Goal: Task Accomplishment & Management: Manage account settings

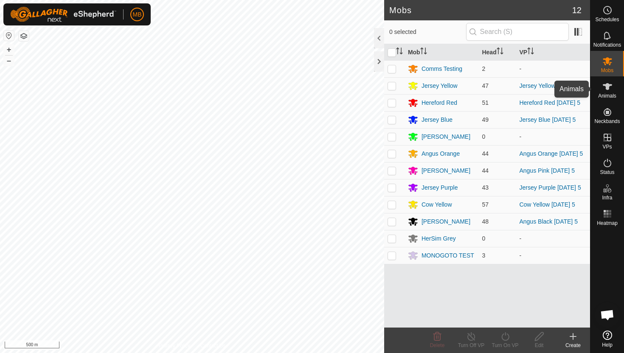
click at [610, 90] on icon at bounding box center [607, 86] width 10 height 10
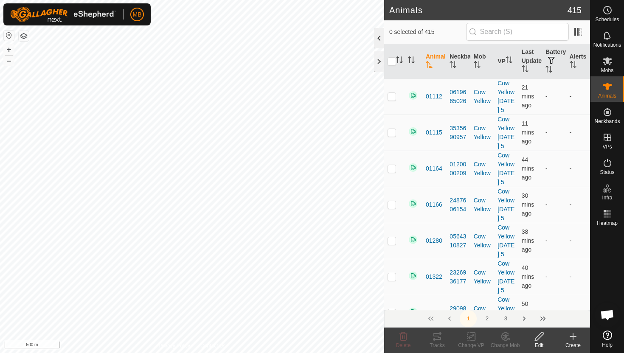
click at [378, 39] on div at bounding box center [379, 38] width 10 height 20
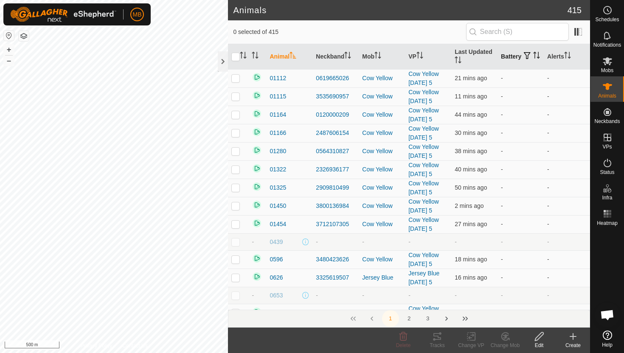
click at [507, 60] on th "Battery" at bounding box center [520, 56] width 46 height 25
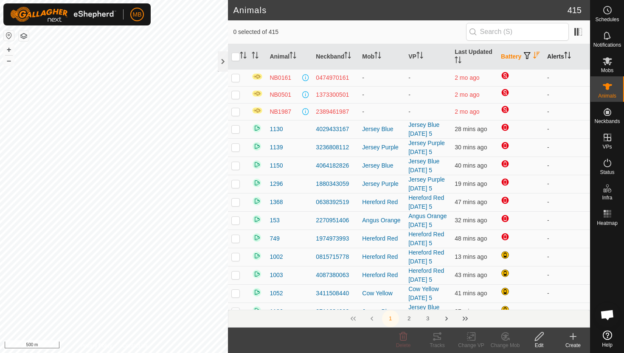
click at [570, 53] on icon "Activate to sort" at bounding box center [567, 55] width 7 height 7
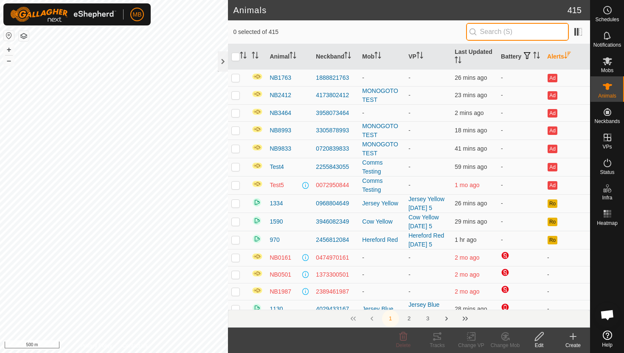
click at [533, 33] on input "text" at bounding box center [517, 32] width 103 height 18
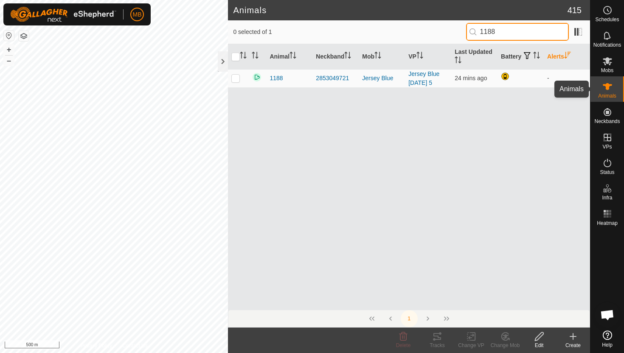
type input "1188"
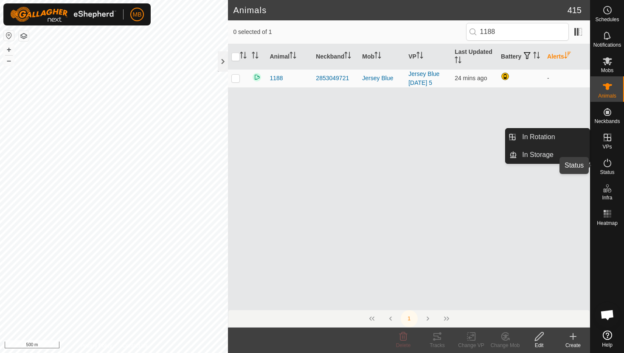
click at [606, 164] on icon at bounding box center [607, 163] width 10 height 10
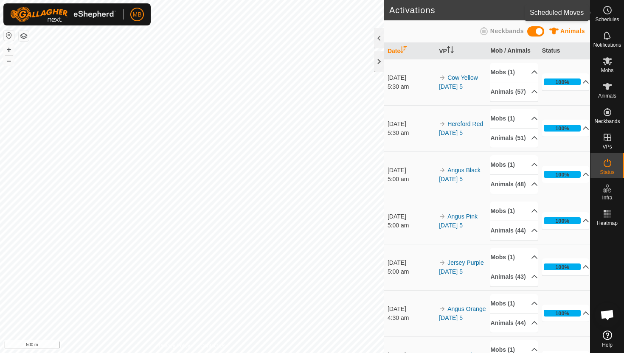
click at [610, 8] on circle at bounding box center [607, 10] width 8 height 8
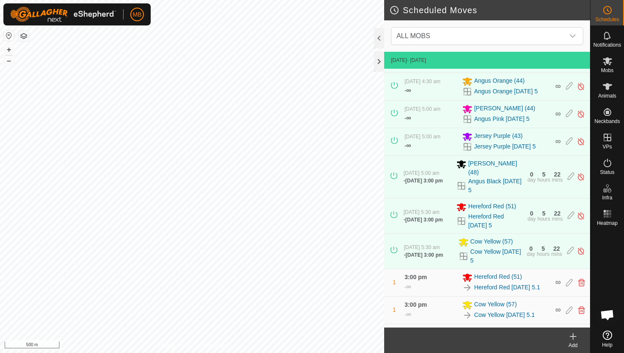
scroll to position [123, 0]
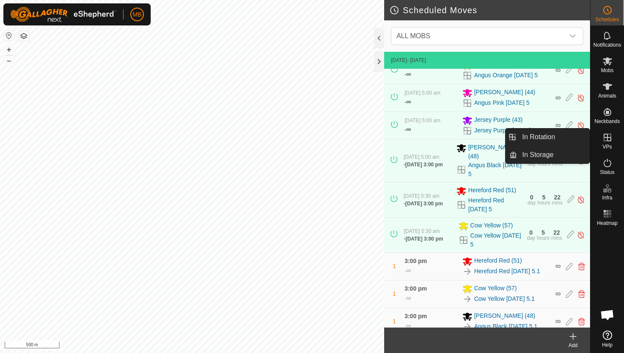
click at [605, 137] on icon at bounding box center [607, 137] width 10 height 10
click at [567, 135] on link "In Rotation" at bounding box center [553, 137] width 73 height 17
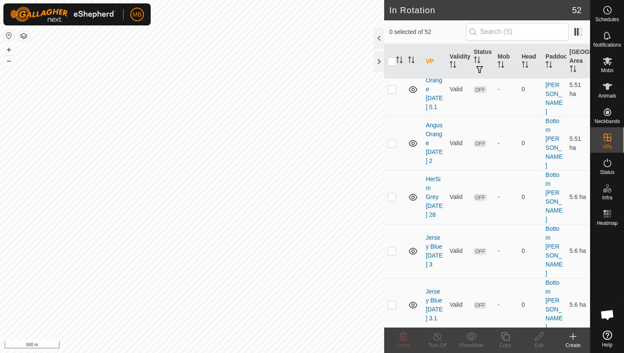
scroll to position [249, 0]
click at [608, 63] on icon at bounding box center [606, 61] width 9 height 8
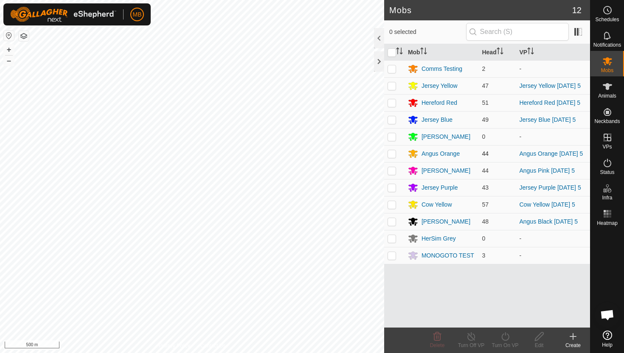
click at [391, 155] on p-checkbox at bounding box center [391, 153] width 8 height 7
checkbox input "true"
click at [504, 336] on icon at bounding box center [505, 336] width 11 height 10
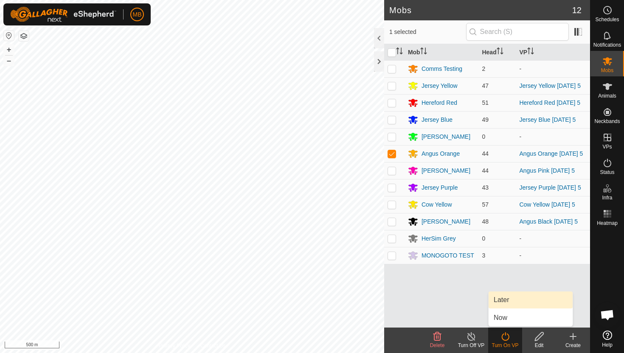
click at [504, 302] on link "Later" at bounding box center [530, 299] width 84 height 17
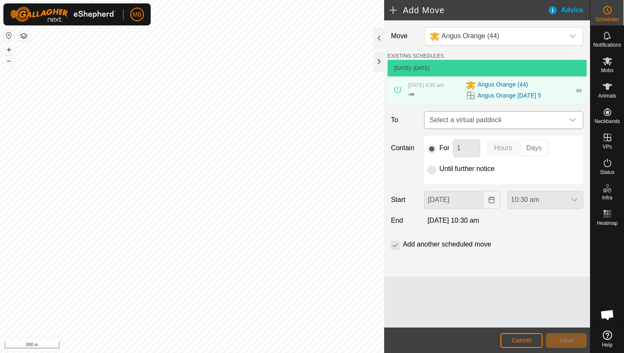
click at [572, 119] on icon "dropdown trigger" at bounding box center [572, 120] width 7 height 7
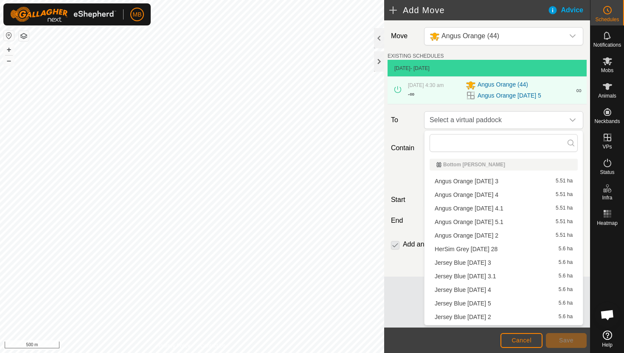
click at [497, 218] on li "Angus Orange [DATE] 5.1 5.51 ha" at bounding box center [503, 222] width 148 height 13
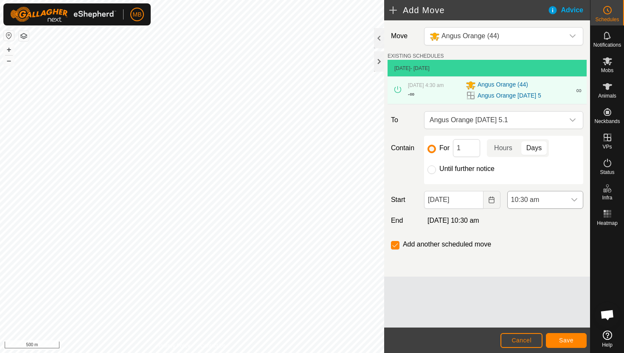
click at [568, 202] on div "dropdown trigger" at bounding box center [573, 199] width 17 height 17
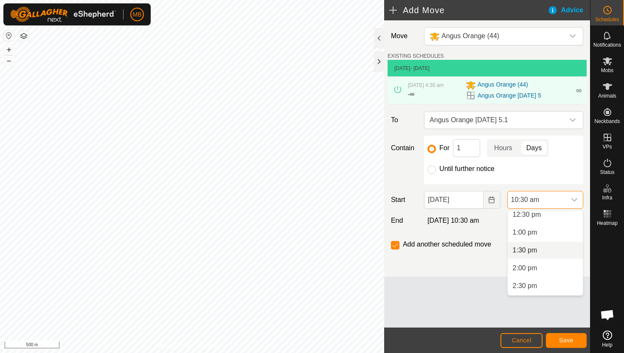
scroll to position [468, 0]
click at [536, 287] on li "3:00 pm" at bounding box center [544, 285] width 75 height 17
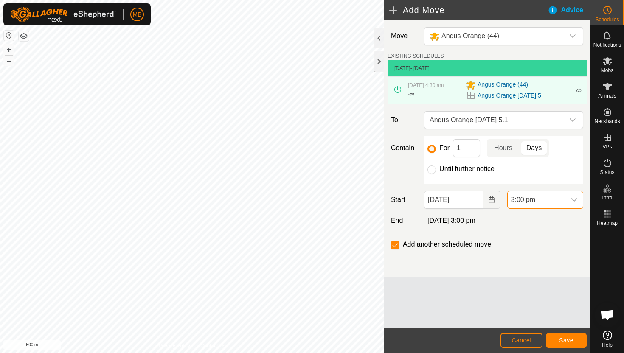
scroll to position [374, 0]
click at [560, 337] on span "Save" at bounding box center [566, 340] width 14 height 7
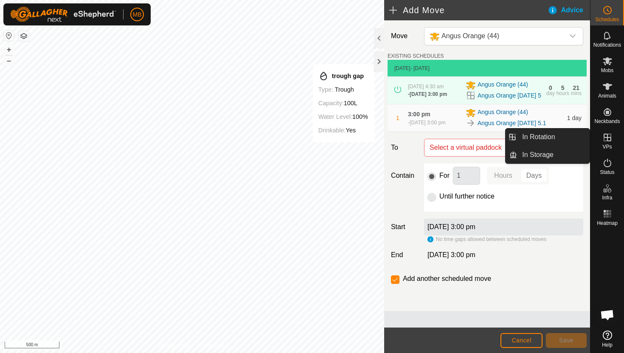
click at [609, 140] on icon at bounding box center [607, 138] width 8 height 8
click at [573, 142] on link "In Rotation" at bounding box center [553, 137] width 73 height 17
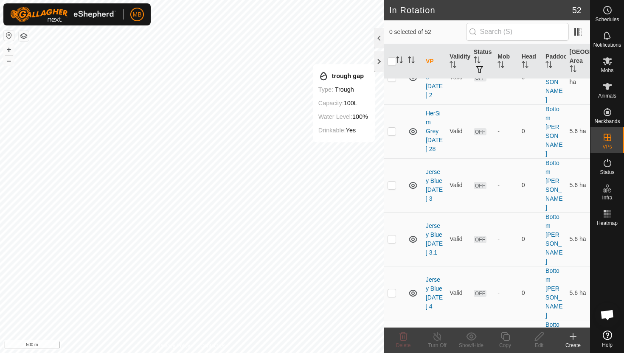
scroll to position [311, 0]
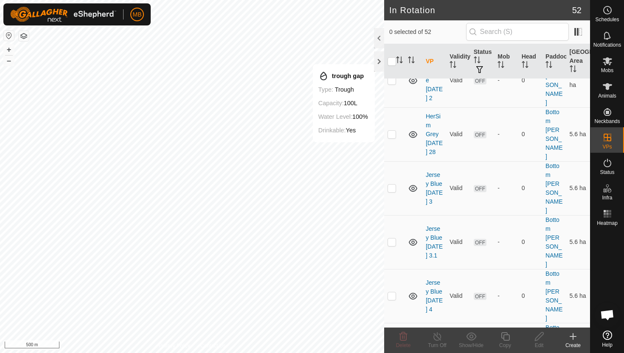
click at [392, 346] on p-checkbox at bounding box center [391, 349] width 8 height 7
checkbox input "true"
click at [505, 337] on icon at bounding box center [505, 336] width 11 height 10
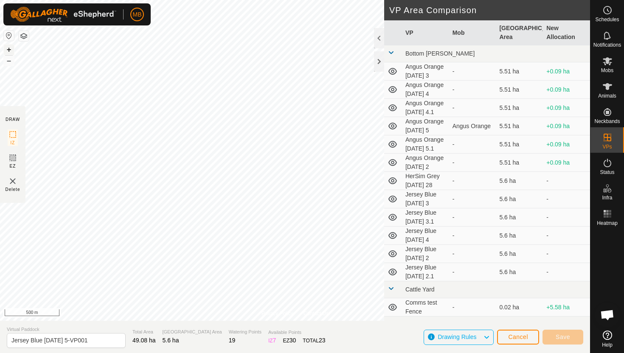
click at [9, 50] on button "+" at bounding box center [9, 50] width 10 height 10
click at [11, 48] on button "+" at bounding box center [9, 50] width 10 height 10
click at [10, 48] on button "+" at bounding box center [9, 50] width 10 height 10
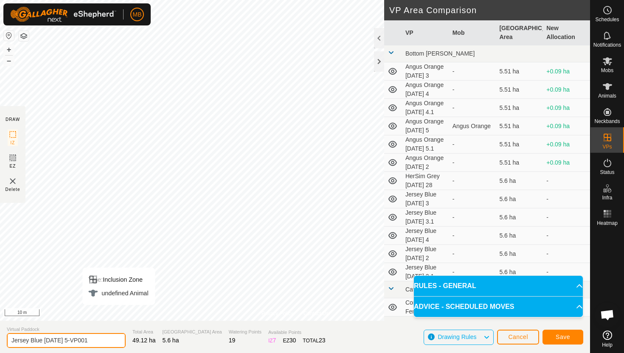
click at [99, 342] on input "Jersey Blue [DATE] 5-VP001" at bounding box center [66, 340] width 119 height 15
type input "Jersey Blue [DATE] 5.1"
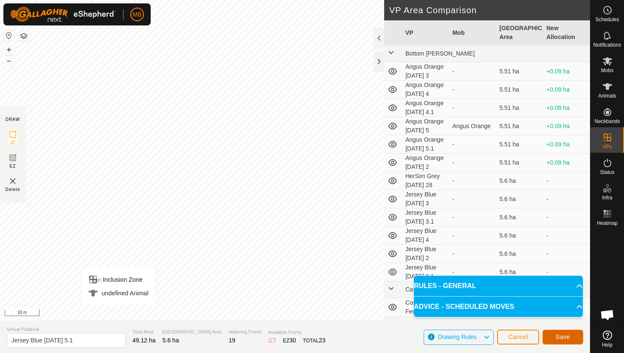
click at [568, 338] on span "Save" at bounding box center [562, 336] width 14 height 7
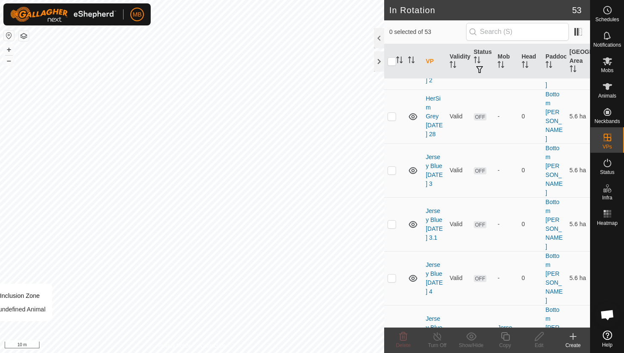
scroll to position [333, 0]
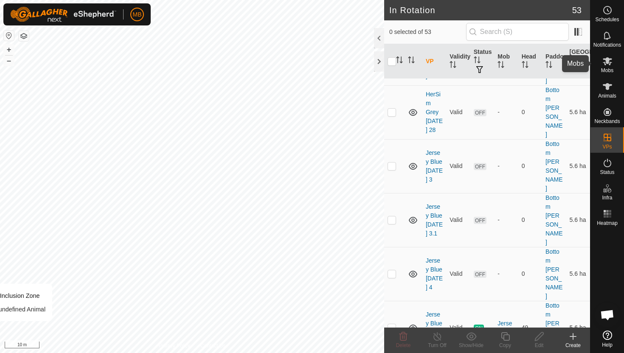
click at [605, 64] on icon at bounding box center [606, 61] width 9 height 8
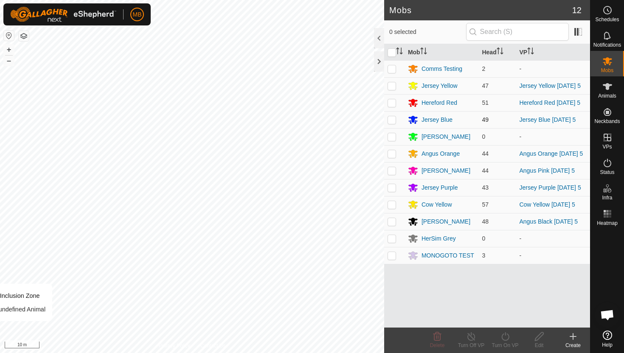
click at [394, 120] on p-checkbox at bounding box center [391, 119] width 8 height 7
checkbox input "true"
click at [505, 336] on icon at bounding box center [505, 336] width 11 height 10
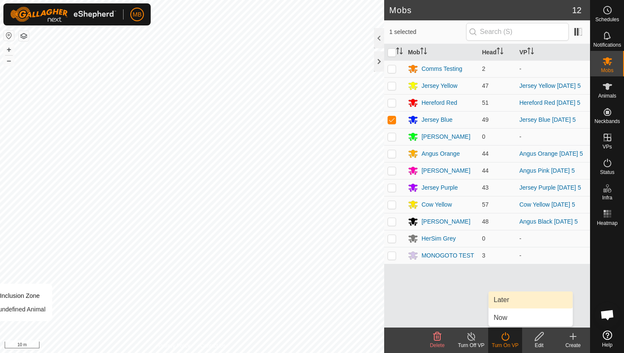
click at [508, 303] on link "Later" at bounding box center [530, 299] width 84 height 17
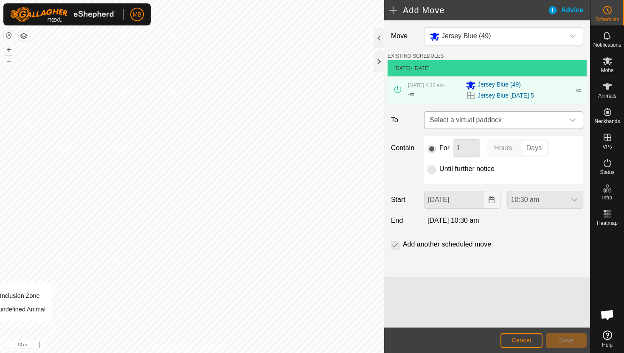
click at [571, 121] on icon "dropdown trigger" at bounding box center [572, 119] width 6 height 3
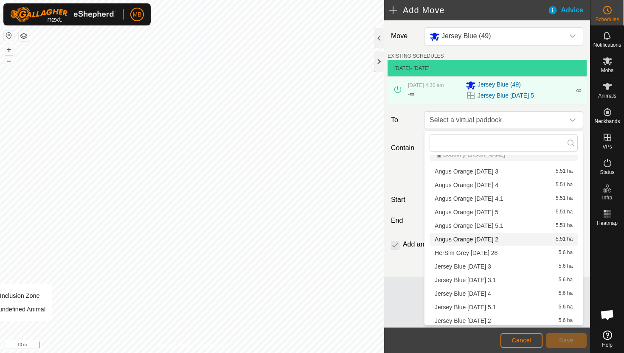
scroll to position [25, 0]
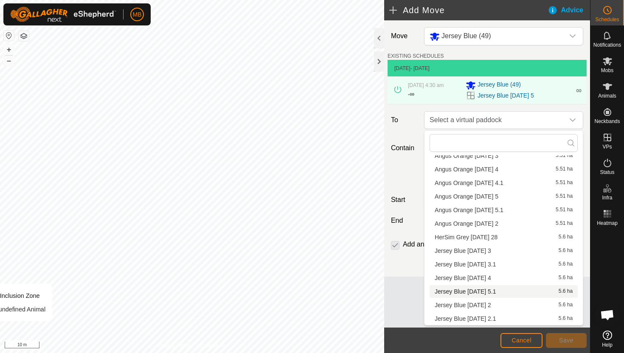
click at [490, 291] on li "Jersey Blue [DATE] 5.1 5.6 ha" at bounding box center [503, 291] width 148 height 13
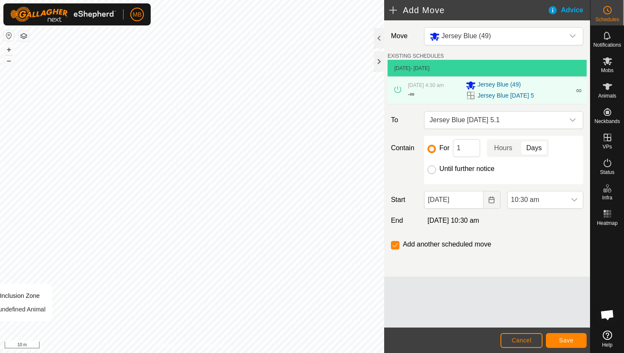
click at [428, 169] on input "Until further notice" at bounding box center [431, 169] width 8 height 8
radio input "true"
checkbox input "false"
click at [567, 199] on div "dropdown trigger" at bounding box center [573, 199] width 17 height 17
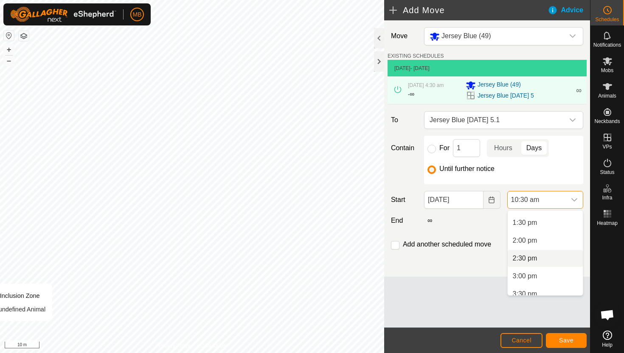
scroll to position [480, 0]
click at [547, 275] on li "3:00 pm" at bounding box center [544, 273] width 75 height 17
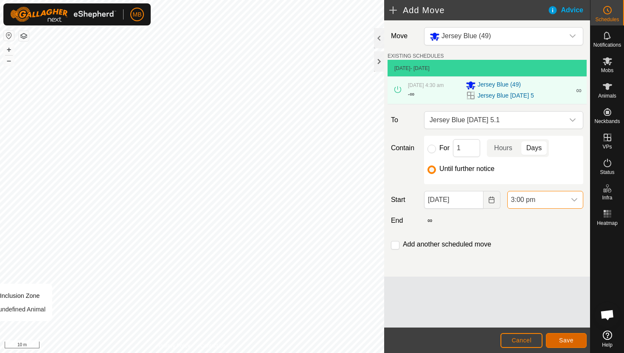
click at [575, 343] on button "Save" at bounding box center [566, 340] width 41 height 15
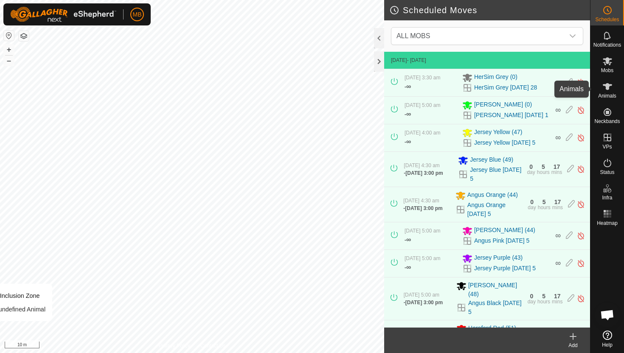
click at [606, 82] on icon at bounding box center [607, 86] width 10 height 10
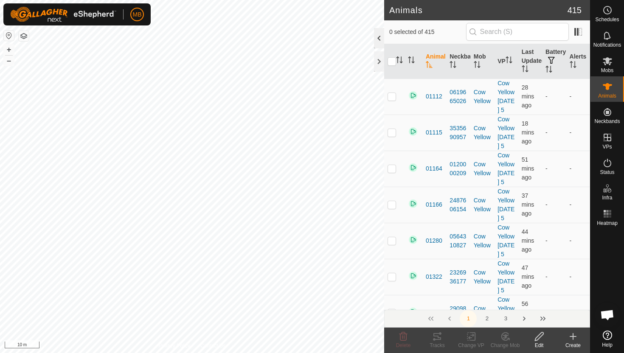
click at [380, 38] on div at bounding box center [379, 38] width 10 height 20
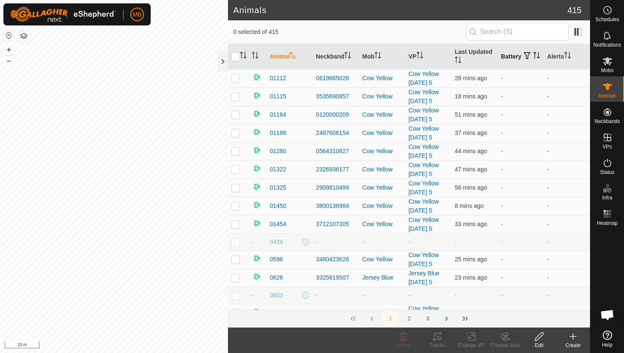
click at [533, 59] on icon "Activate to sort" at bounding box center [536, 55] width 7 height 7
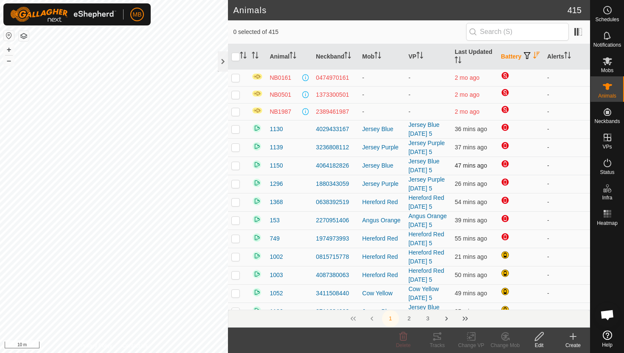
click at [397, 160] on td "Jersey Blue" at bounding box center [381, 166] width 46 height 18
